Goal: Task Accomplishment & Management: Use online tool/utility

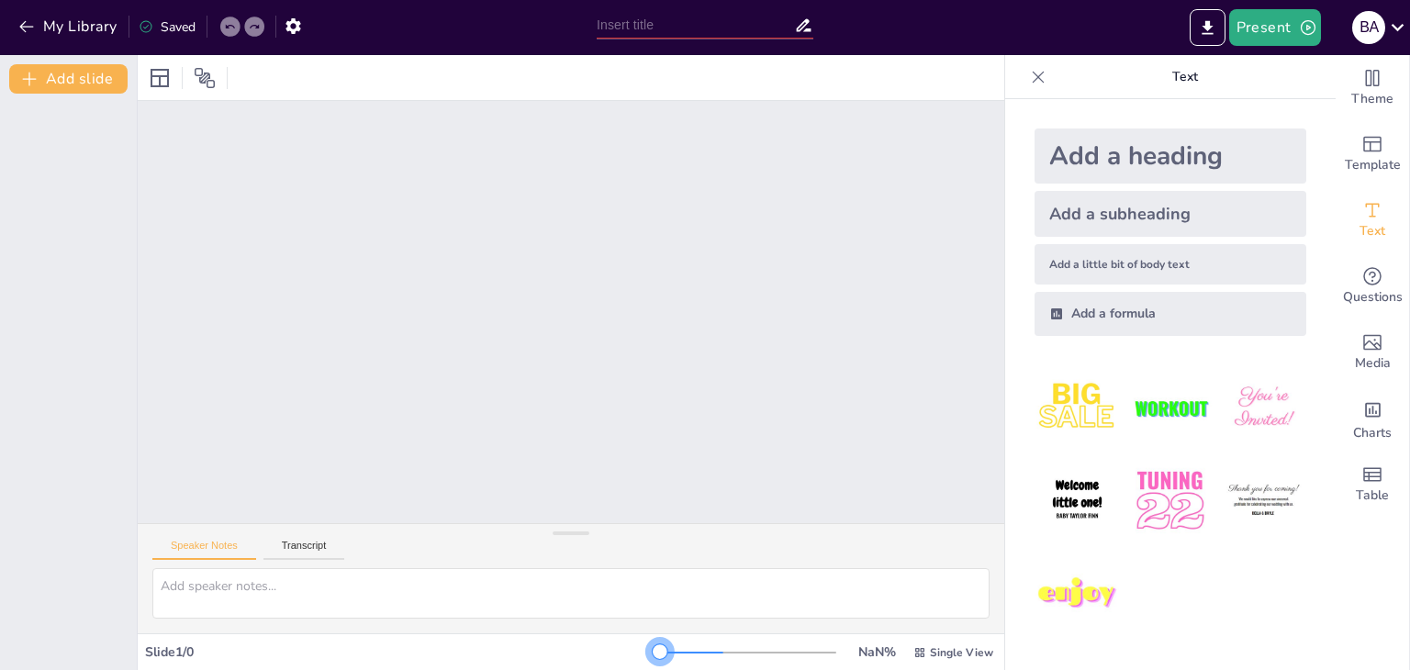
drag, startPoint x: 648, startPoint y: 650, endPoint x: 723, endPoint y: 668, distance: 77.5
click at [723, 668] on div "Slide 1 / 0 NaN % Single View" at bounding box center [571, 651] width 867 height 37
drag, startPoint x: 722, startPoint y: 649, endPoint x: 617, endPoint y: 655, distance: 104.8
click at [620, 657] on div "Slide 1 / 0 NaN % Single View" at bounding box center [571, 652] width 867 height 29
drag, startPoint x: 653, startPoint y: 653, endPoint x: 668, endPoint y: 651, distance: 15.7
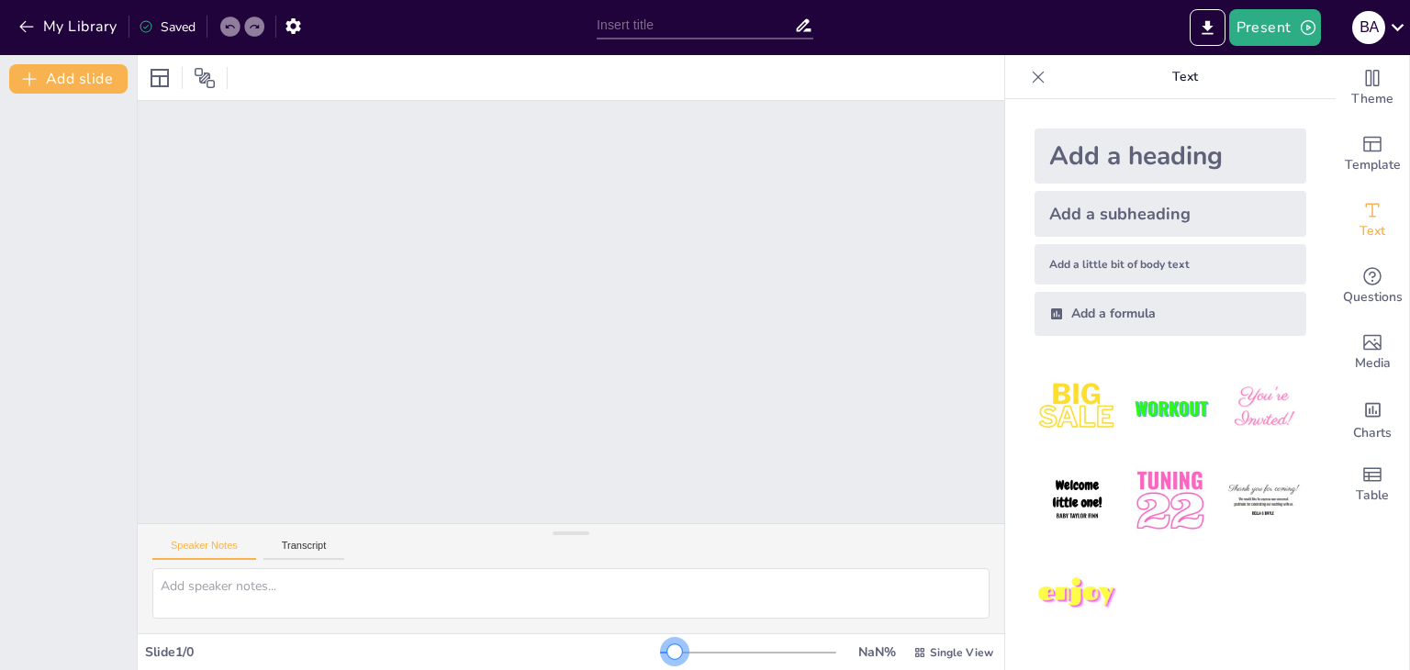
click at [668, 651] on div at bounding box center [748, 652] width 176 height 15
click at [1079, 499] on img at bounding box center [1077, 500] width 85 height 85
click at [1285, 28] on button "Present" at bounding box center [1275, 27] width 92 height 37
click at [1296, 71] on li "Preview presentation" at bounding box center [1302, 67] width 144 height 29
